Goal: Complete application form

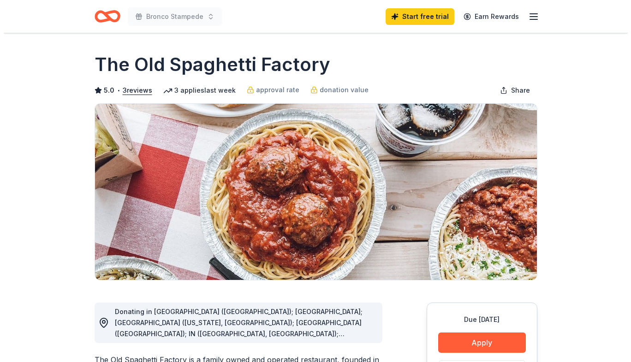
scroll to position [211, 0]
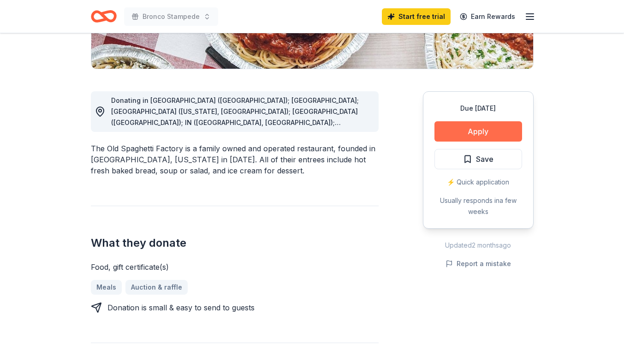
click at [488, 127] on button "Apply" at bounding box center [479, 131] width 88 height 20
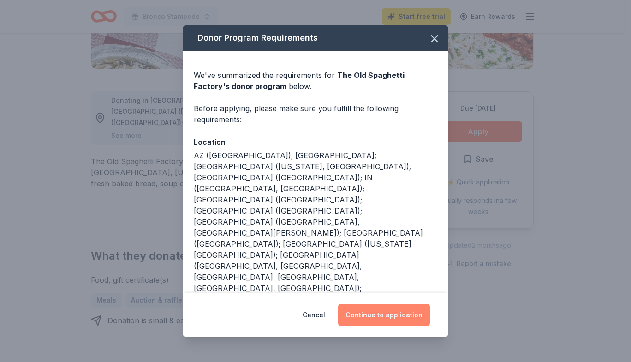
click at [394, 304] on button "Continue to application" at bounding box center [384, 315] width 92 height 22
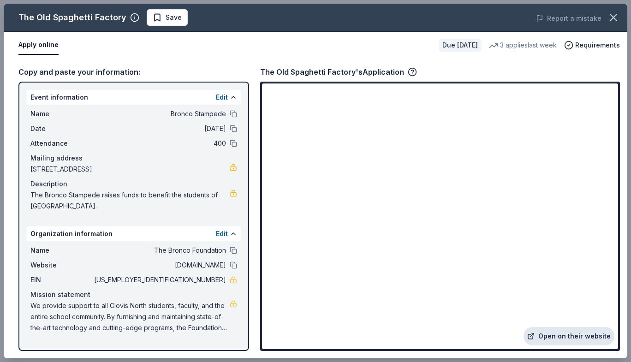
click at [592, 337] on link "Open on their website" at bounding box center [569, 336] width 91 height 18
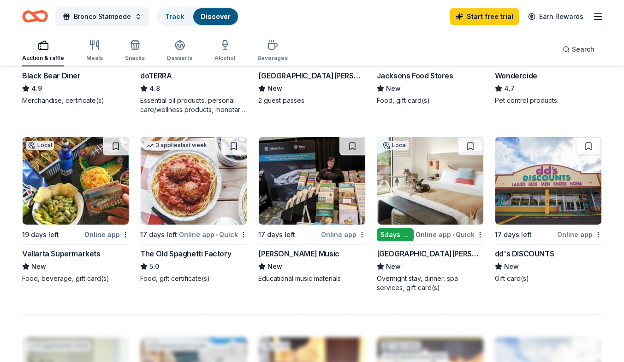
scroll to position [560, 0]
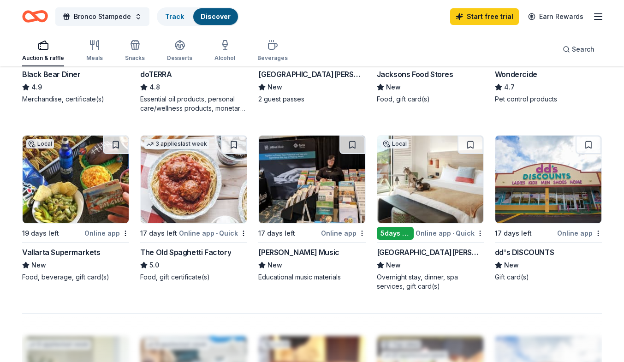
click at [397, 232] on div "5 days left" at bounding box center [395, 233] width 37 height 13
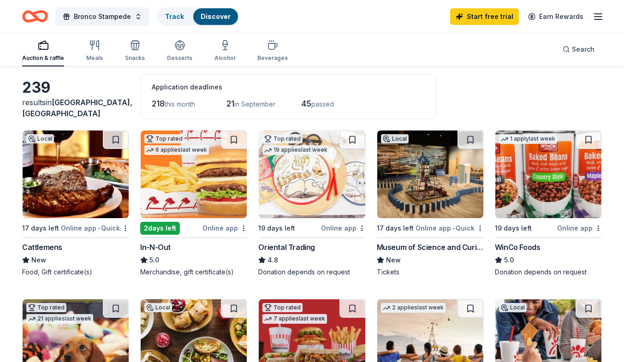
scroll to position [0, 0]
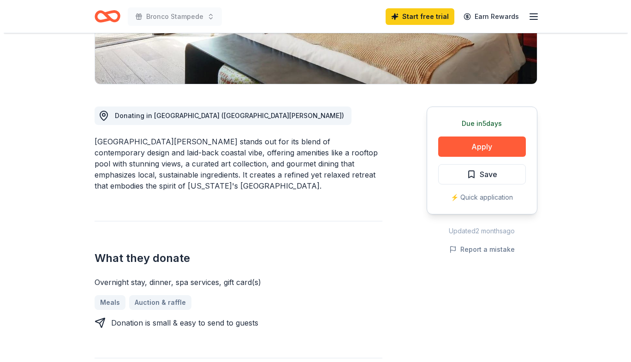
scroll to position [199, 0]
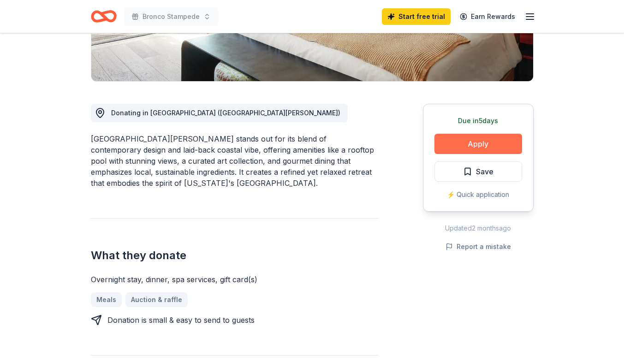
click at [471, 143] on button "Apply" at bounding box center [479, 144] width 88 height 20
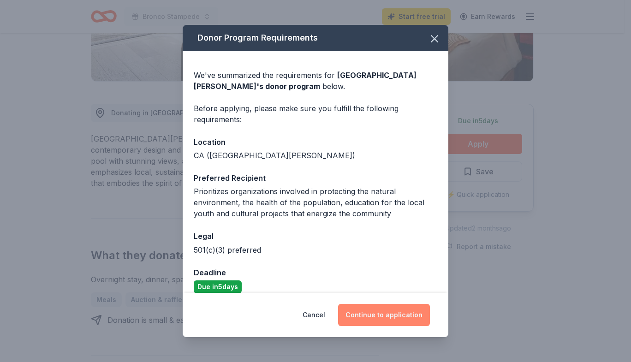
click at [386, 321] on button "Continue to application" at bounding box center [384, 315] width 92 height 22
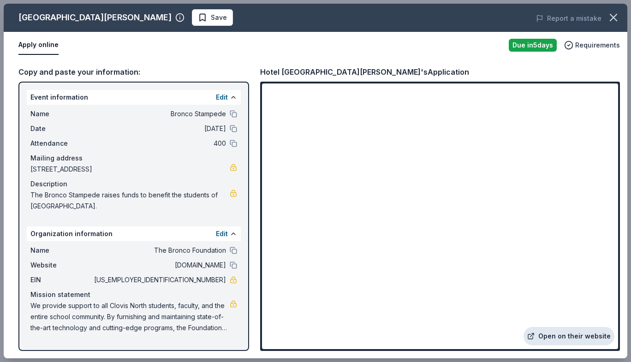
click at [585, 333] on link "Open on their website" at bounding box center [569, 336] width 91 height 18
click at [233, 250] on button at bounding box center [233, 250] width 7 height 7
click at [234, 113] on button at bounding box center [233, 113] width 7 height 7
